Goal: Information Seeking & Learning: Check status

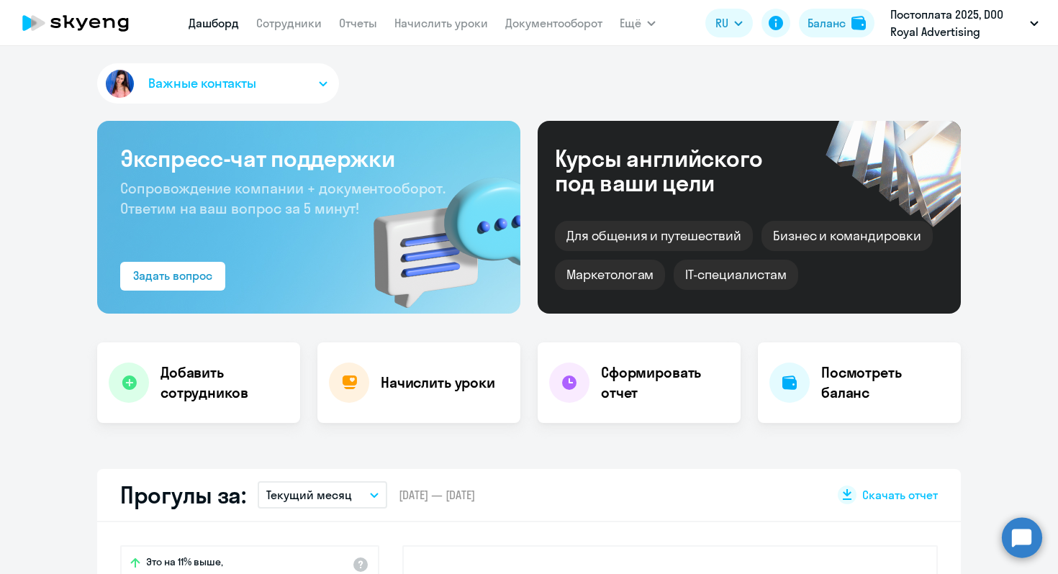
select select "30"
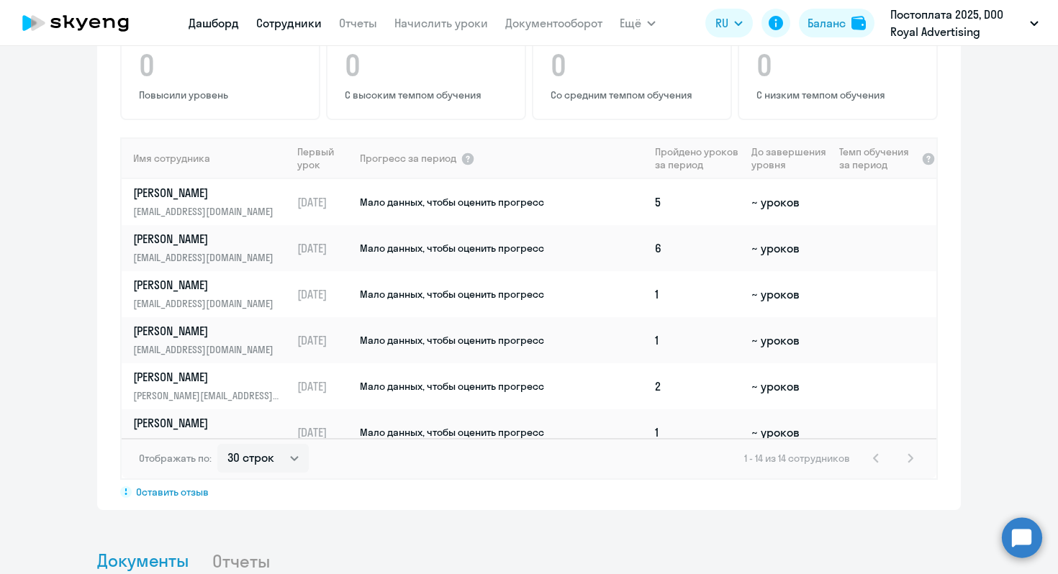
click at [277, 24] on link "Сотрудники" at bounding box center [289, 23] width 66 height 14
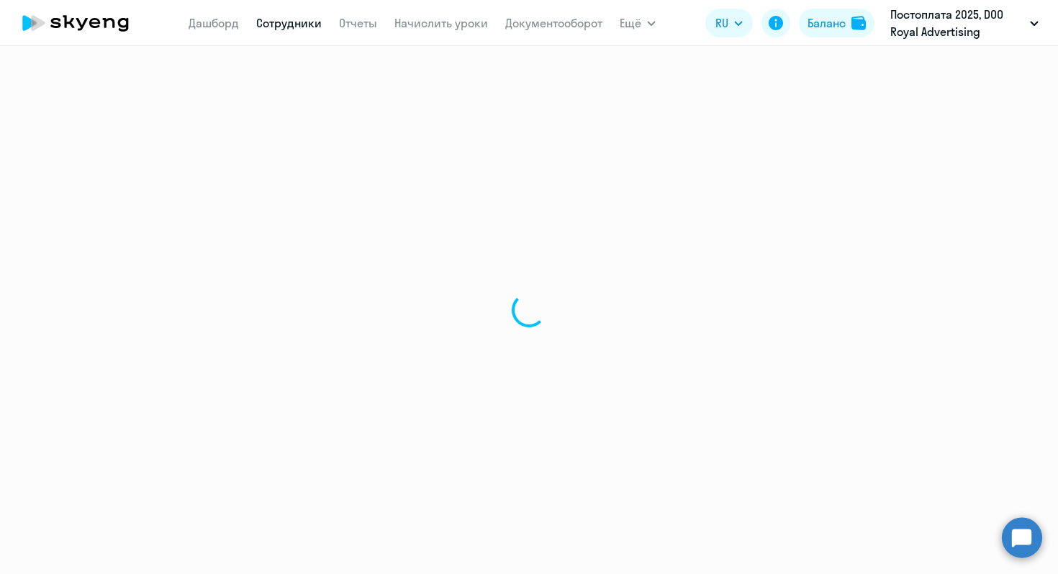
select select "30"
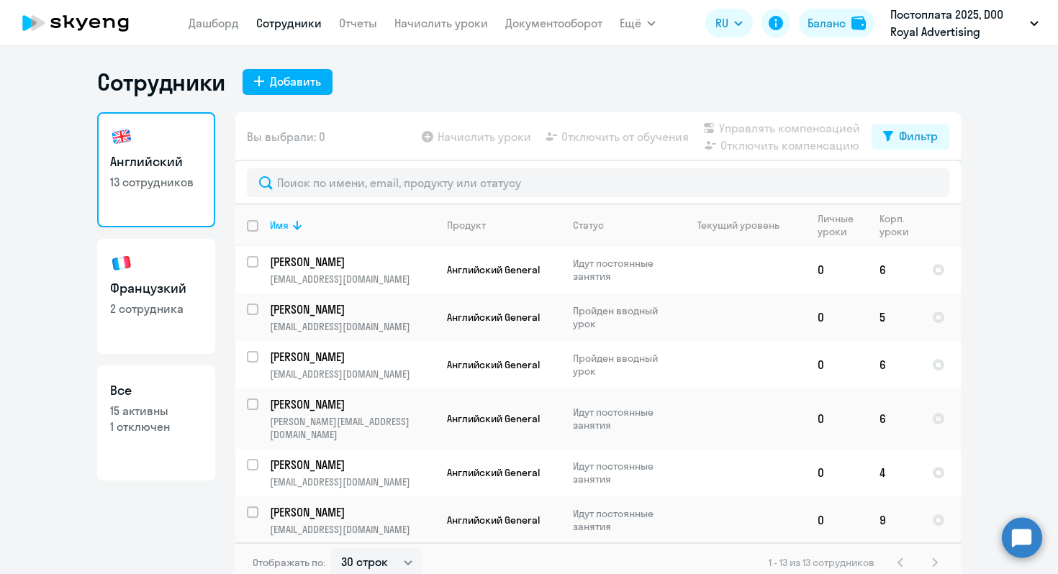
click at [154, 407] on p "15 активны" at bounding box center [156, 411] width 92 height 16
select select "30"
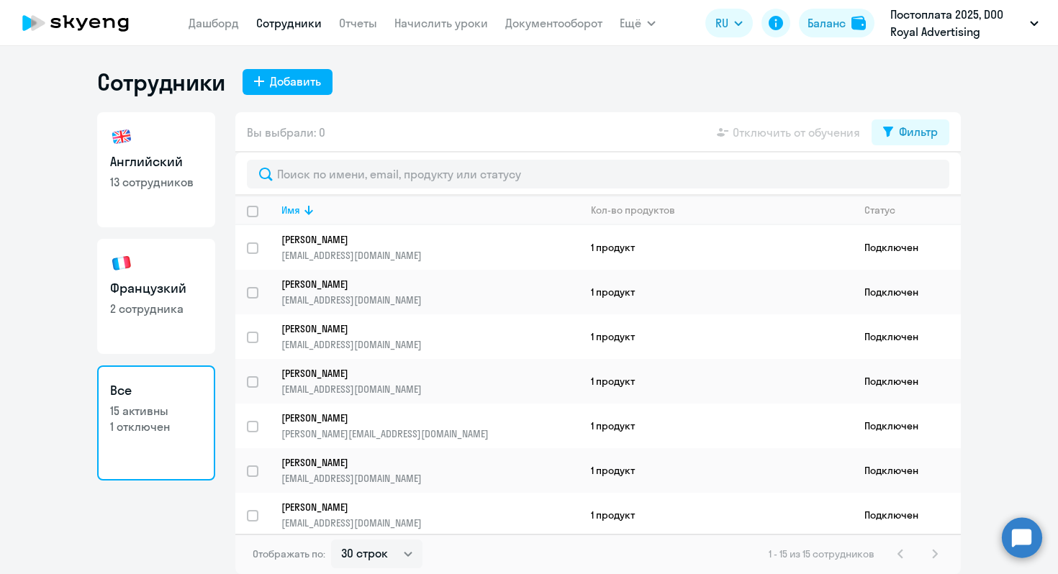
click at [153, 330] on link "Французкий 2 сотрудника" at bounding box center [156, 296] width 118 height 115
select select "30"
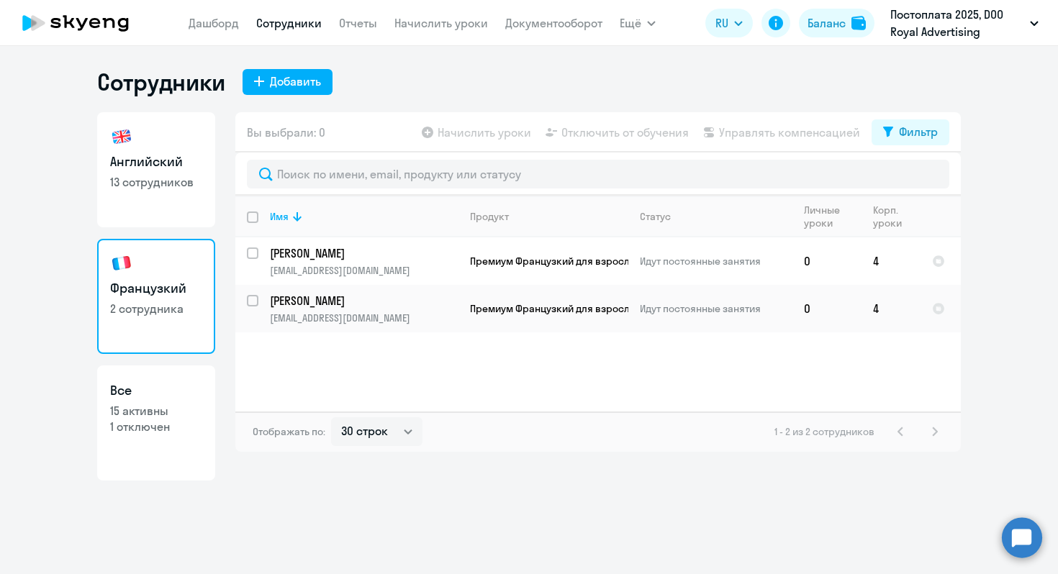
click at [156, 412] on p "15 активны" at bounding box center [156, 411] width 92 height 16
select select "30"
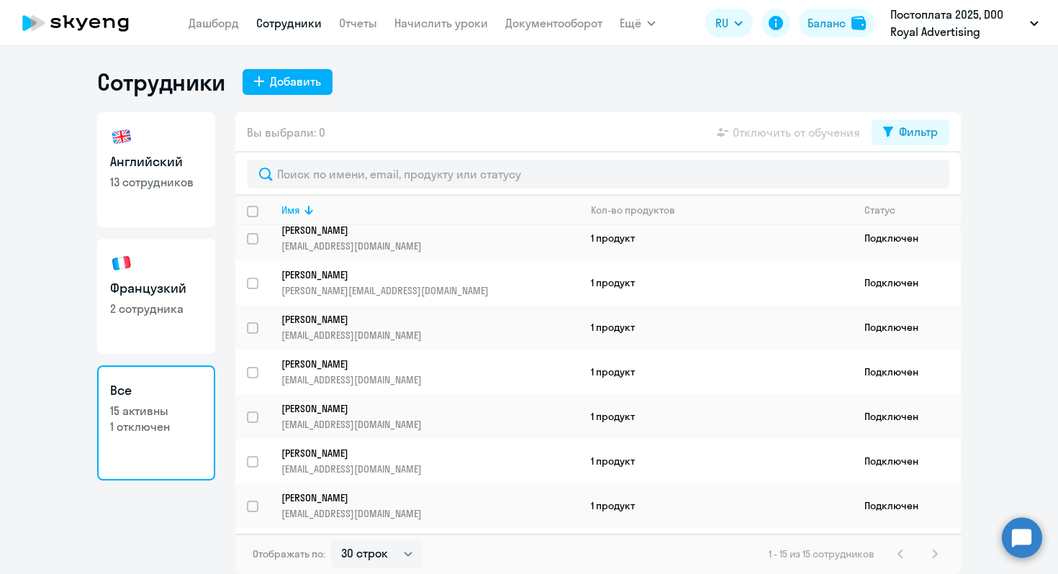
scroll to position [31, 0]
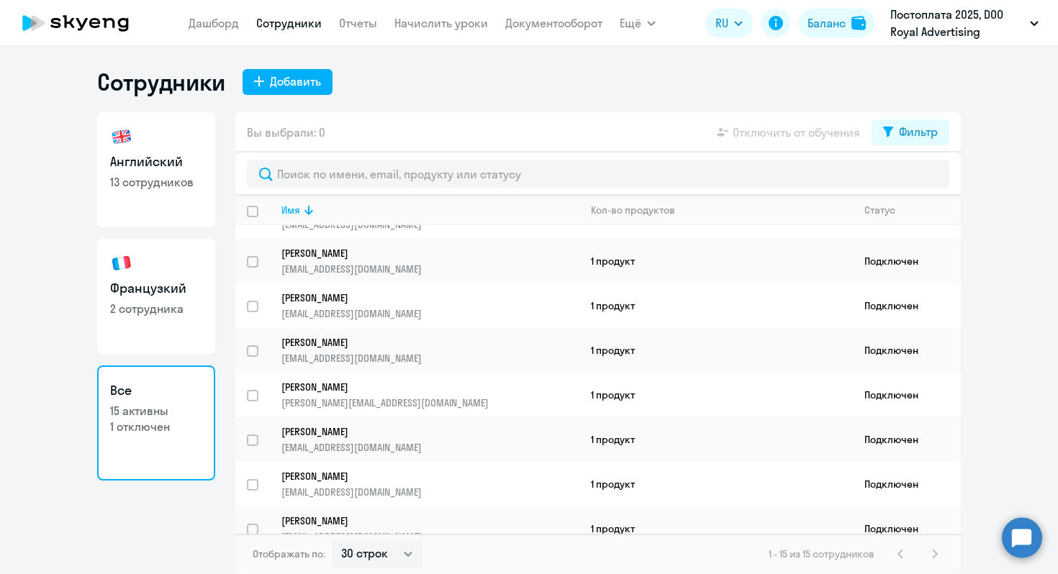
click at [147, 204] on link "Английский 13 сотрудников" at bounding box center [156, 169] width 118 height 115
select select "30"
